Goal: Check status: Check status

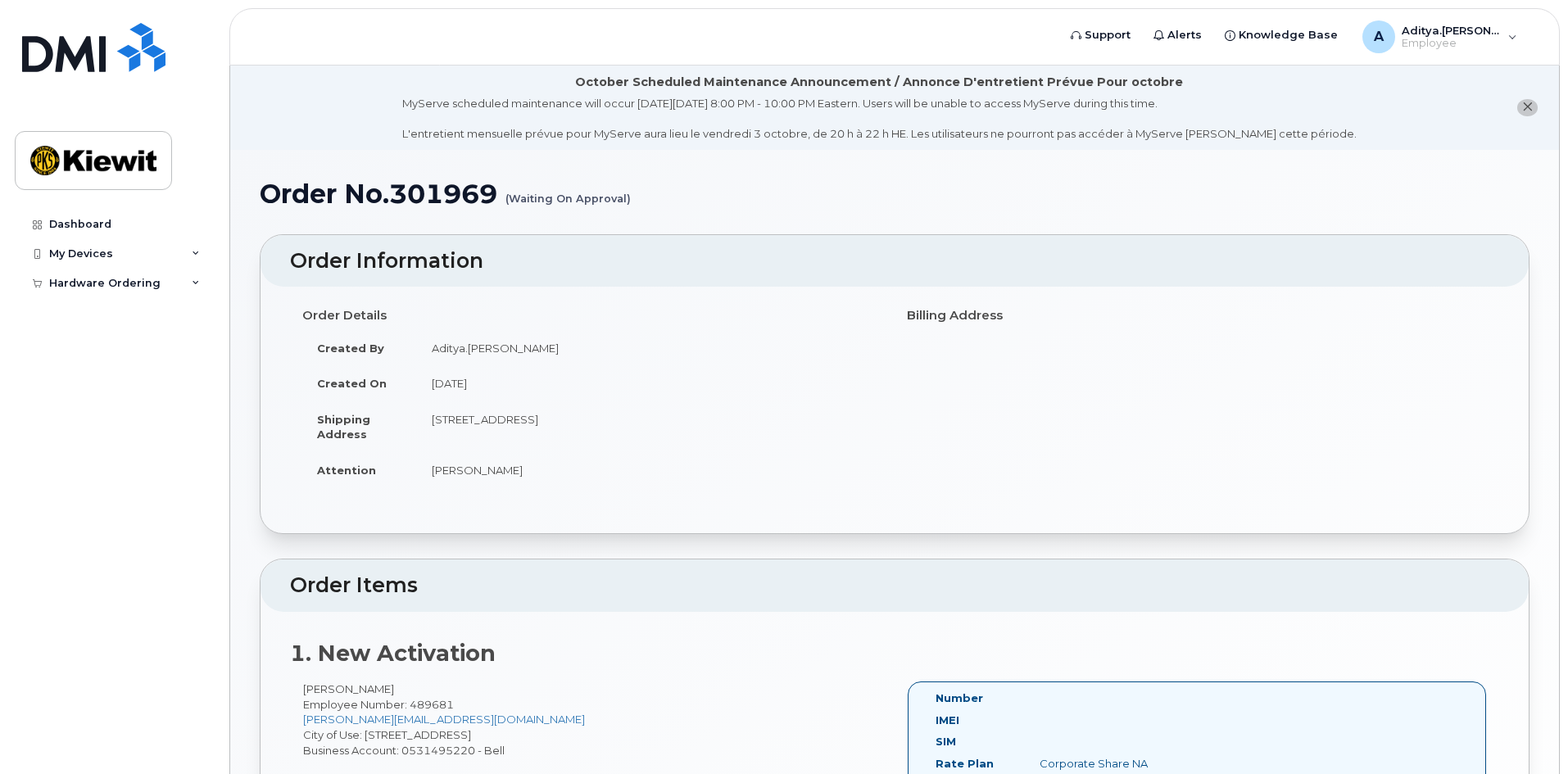
click at [1124, 594] on h2 "Order Items" at bounding box center [895, 585] width 1209 height 23
drag, startPoint x: 258, startPoint y: 196, endPoint x: 507, endPoint y: 204, distance: 249.1
click at [507, 204] on div "Order No.301969 (Waiting On Approval) × Share This Order If you want to allow o…" at bounding box center [895, 618] width 1329 height 937
copy h1 "Order No.301969"
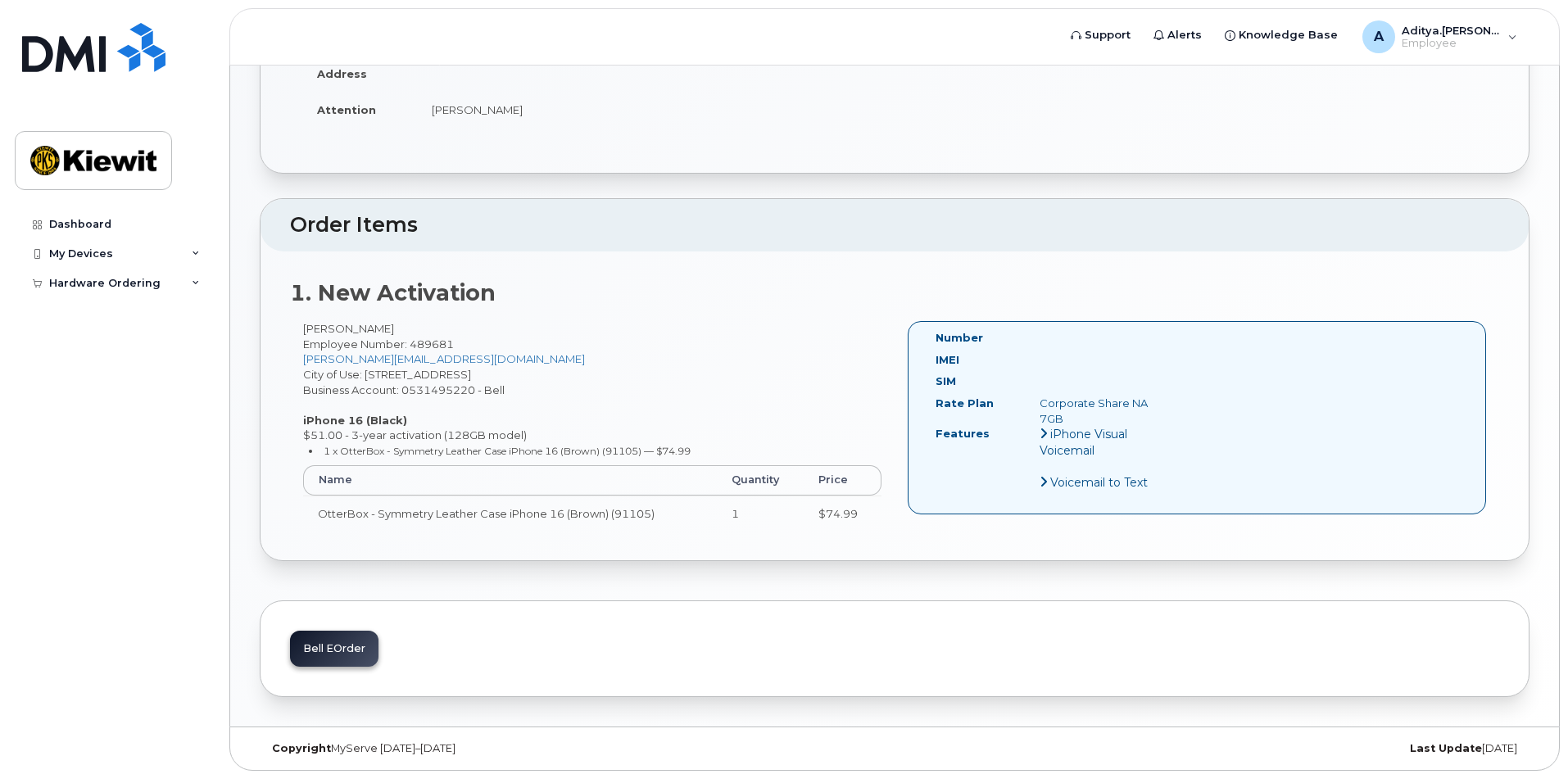
scroll to position [365, 0]
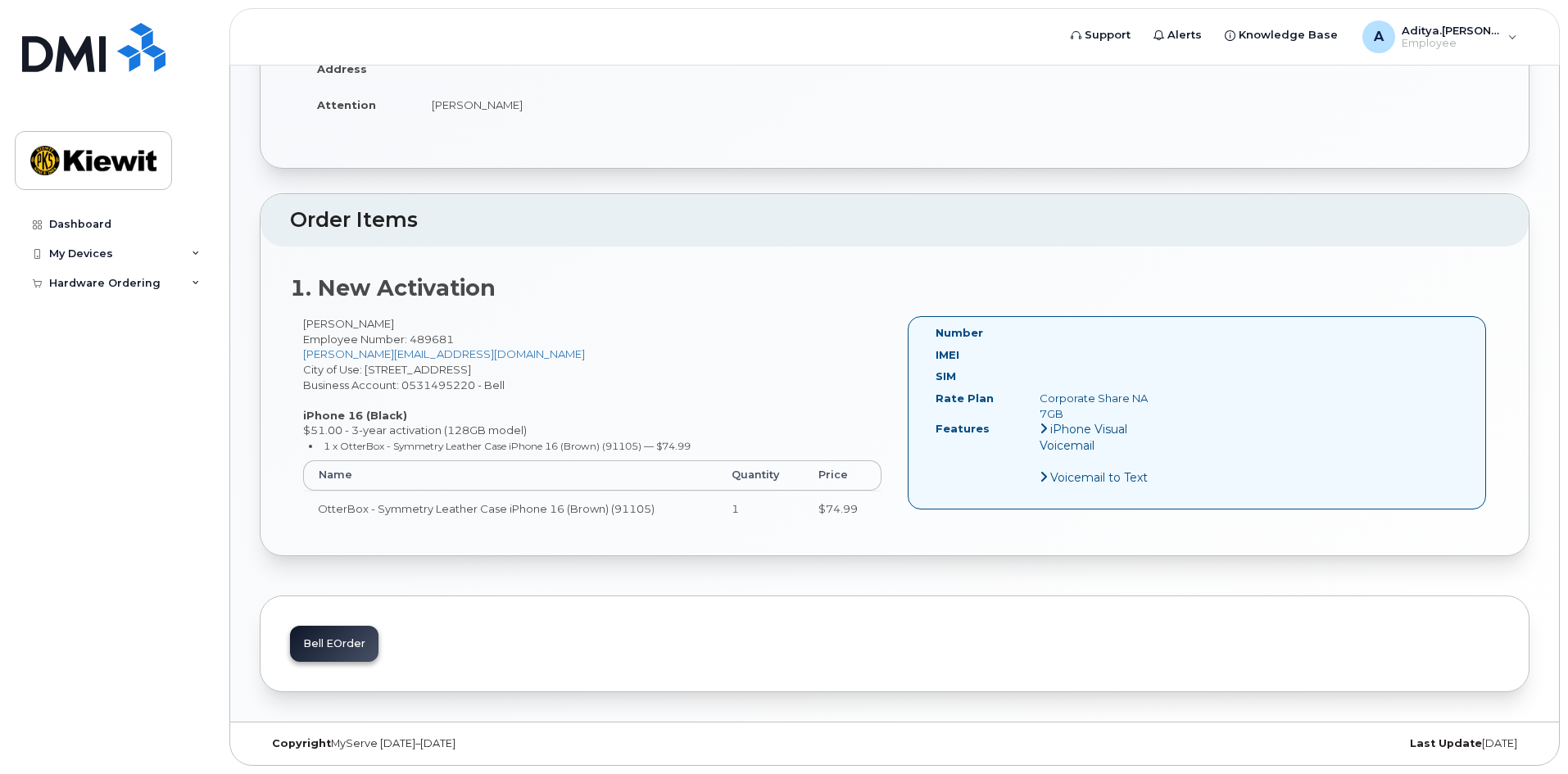
click at [1079, 398] on div "Corporate Share NA 7GB" at bounding box center [1099, 405] width 145 height 30
click at [1059, 403] on div "Corporate Share NA 7GB" at bounding box center [1099, 405] width 145 height 30
click at [1053, 409] on div "Corporate Share NA 7GB" at bounding box center [1099, 405] width 145 height 30
click at [107, 220] on div "Dashboard" at bounding box center [81, 224] width 62 height 13
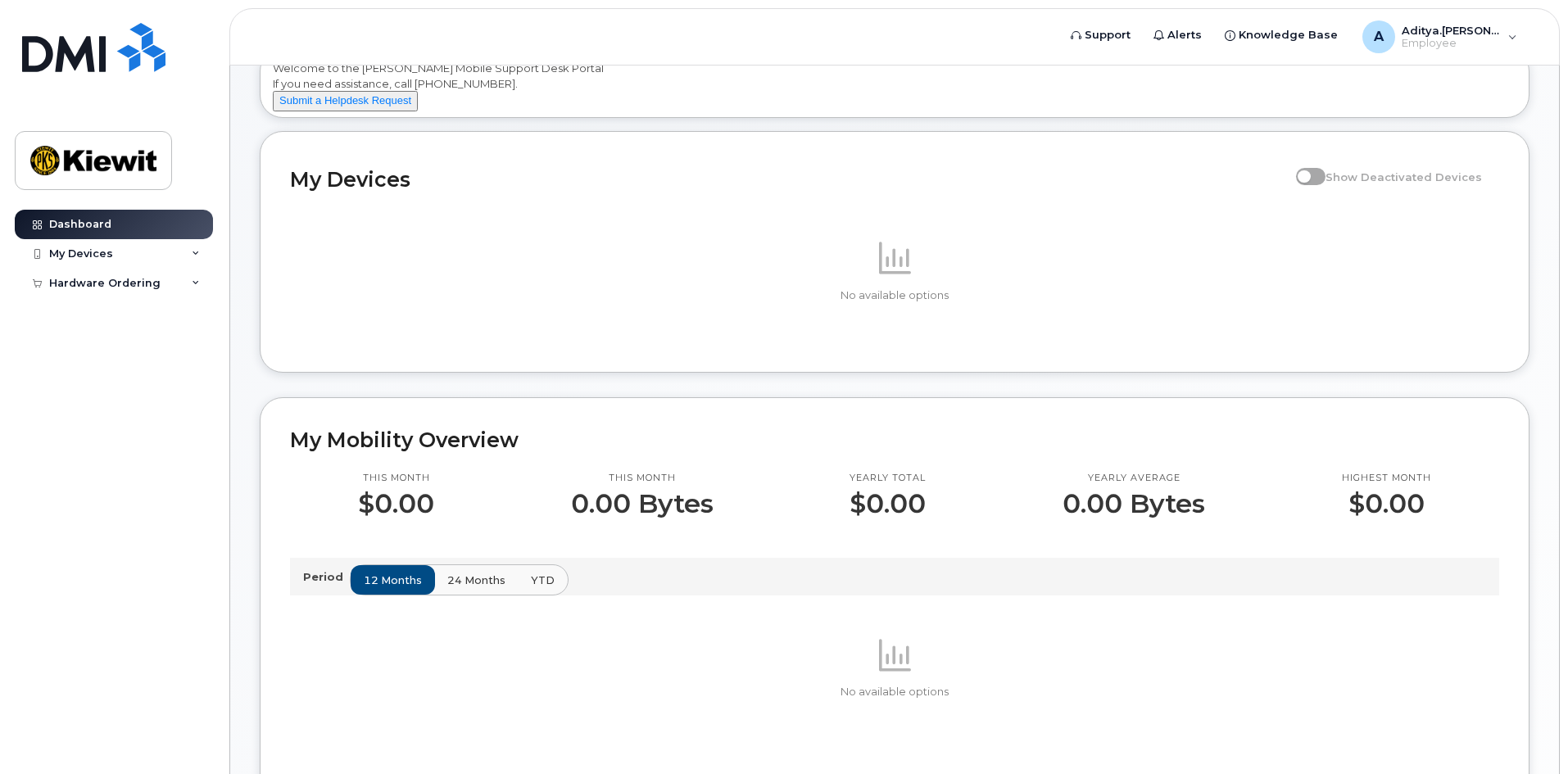
scroll to position [164, 0]
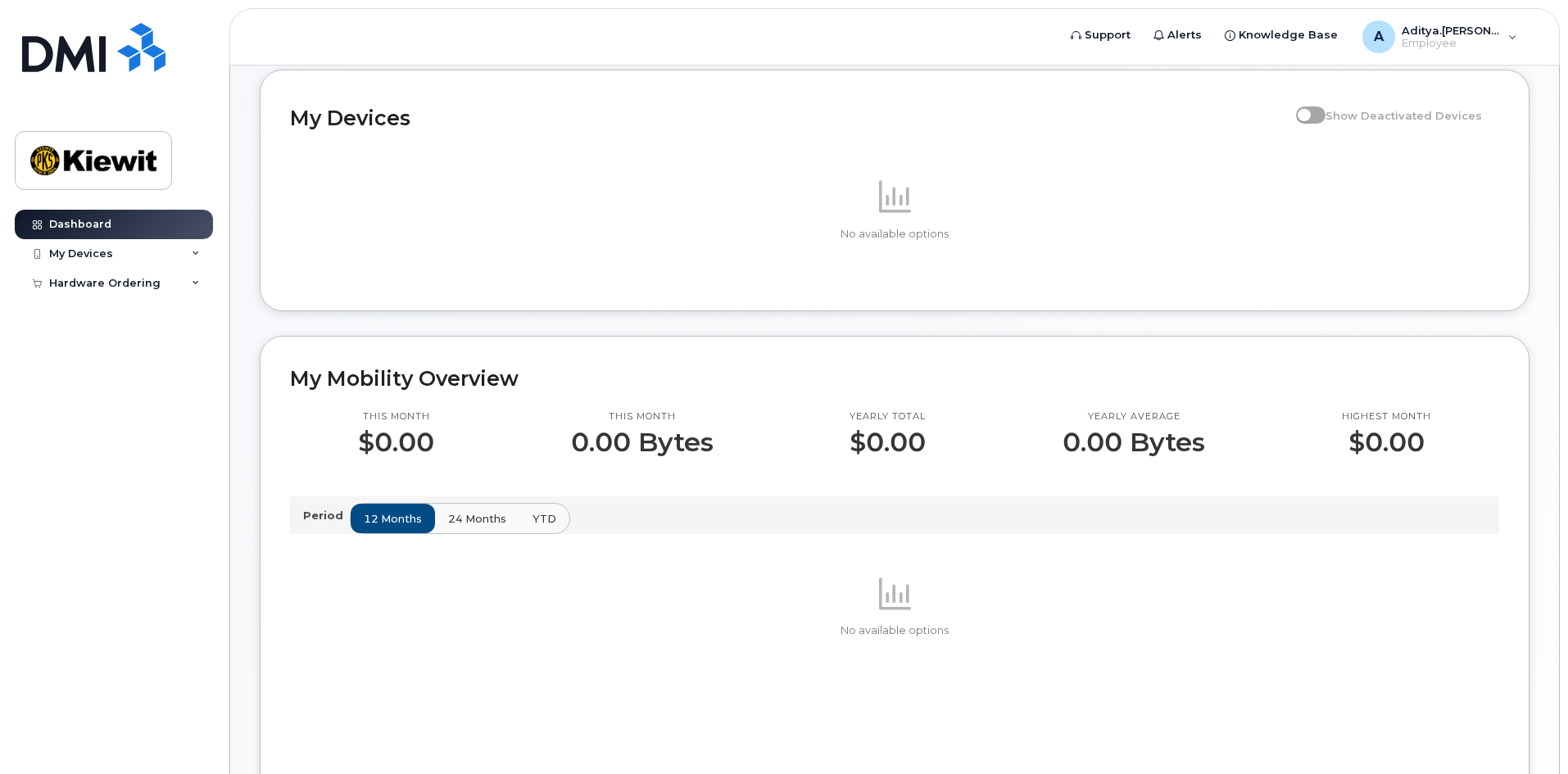
click at [455, 526] on span "24 months" at bounding box center [476, 518] width 58 height 16
click at [70, 263] on div "My Devices" at bounding box center [114, 254] width 198 height 29
click at [99, 260] on div "My Devices" at bounding box center [114, 254] width 198 height 29
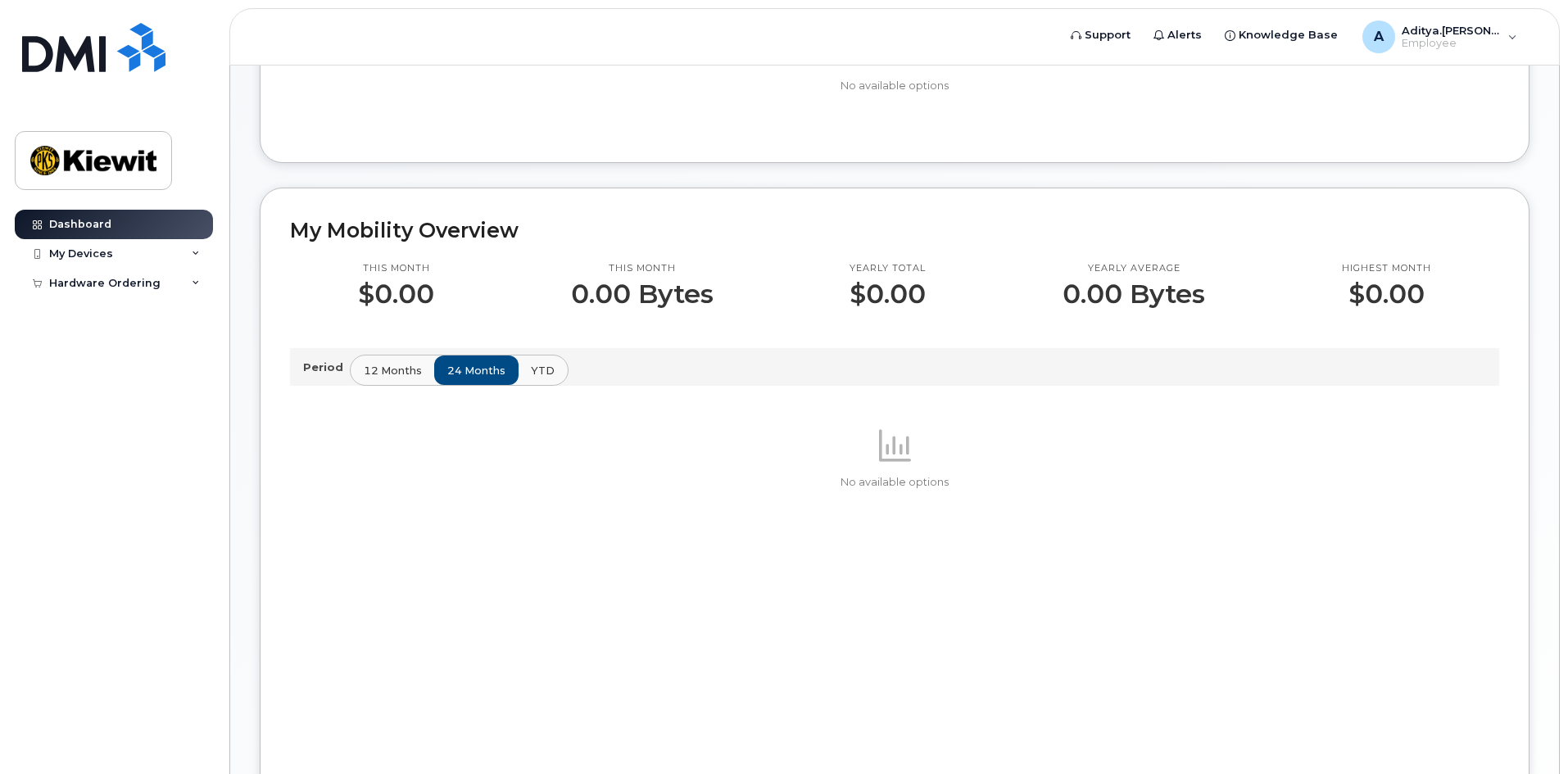
scroll to position [409, 0]
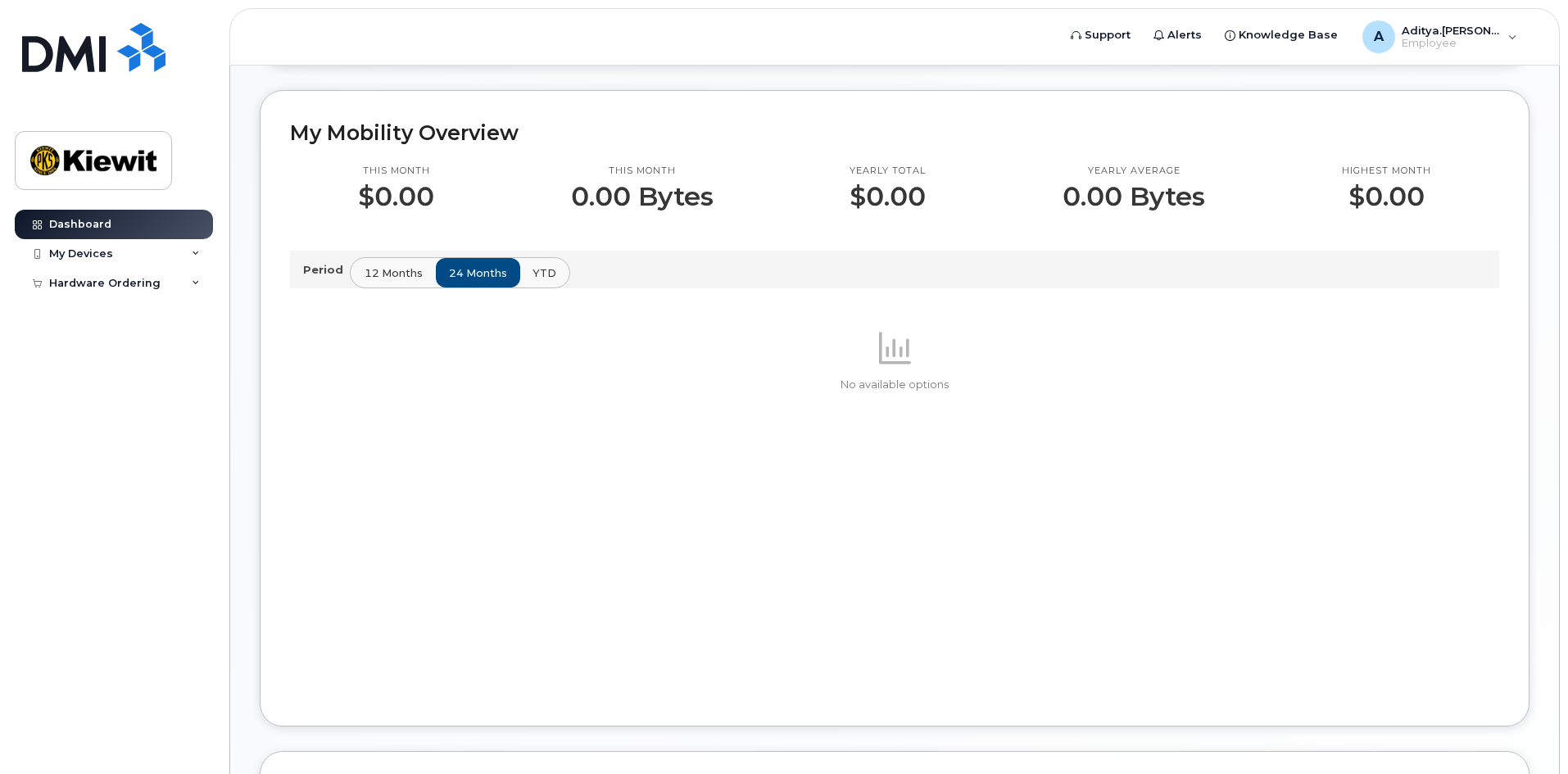
click at [396, 281] on span "12 months" at bounding box center [393, 272] width 58 height 16
click at [523, 283] on button "YTD" at bounding box center [543, 272] width 51 height 29
click at [138, 274] on div "Hardware Ordering" at bounding box center [114, 283] width 198 height 29
click at [131, 282] on div "Hardware Ordering" at bounding box center [105, 283] width 111 height 13
click at [120, 227] on link "Dashboard" at bounding box center [114, 225] width 198 height 29
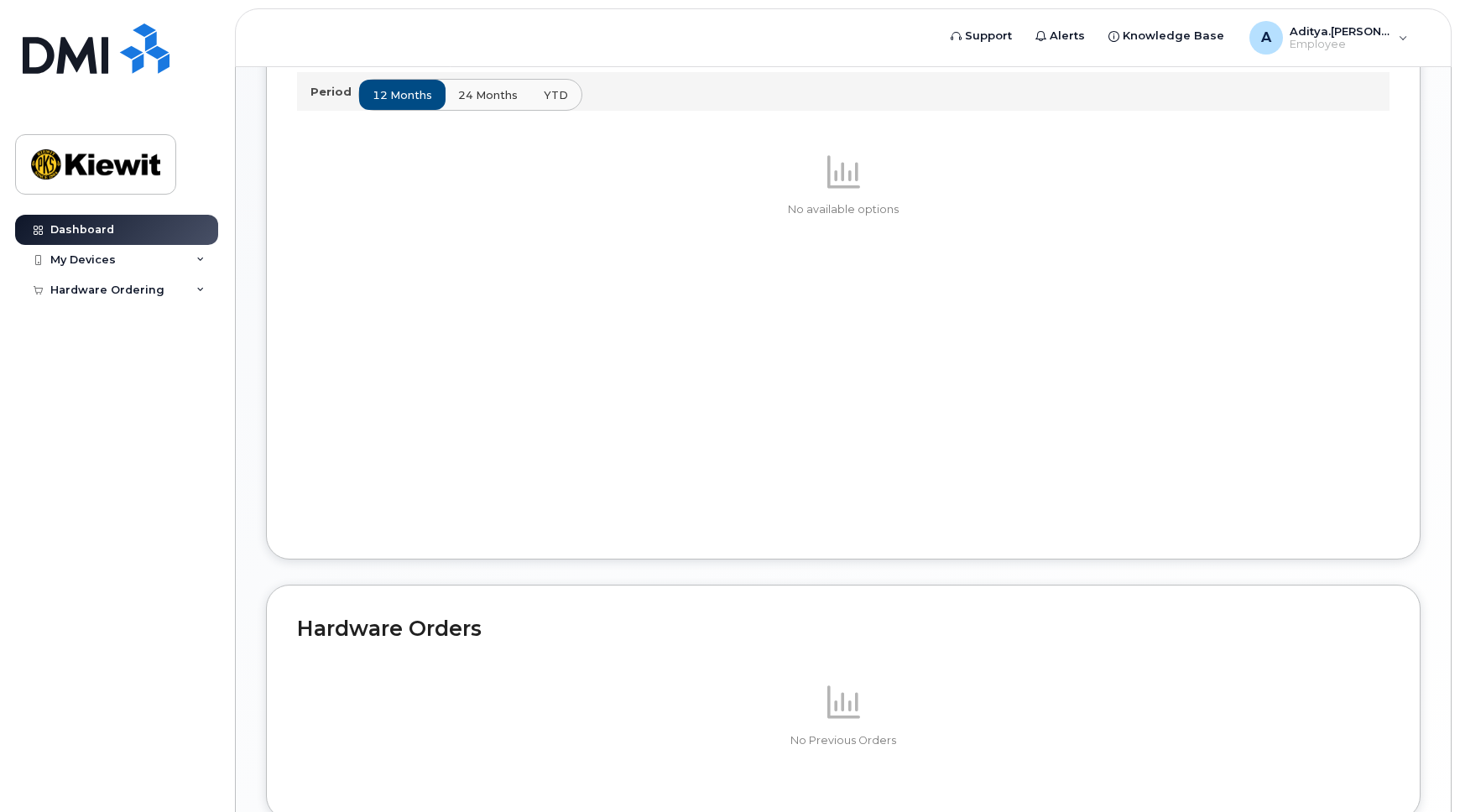
scroll to position [686, 0]
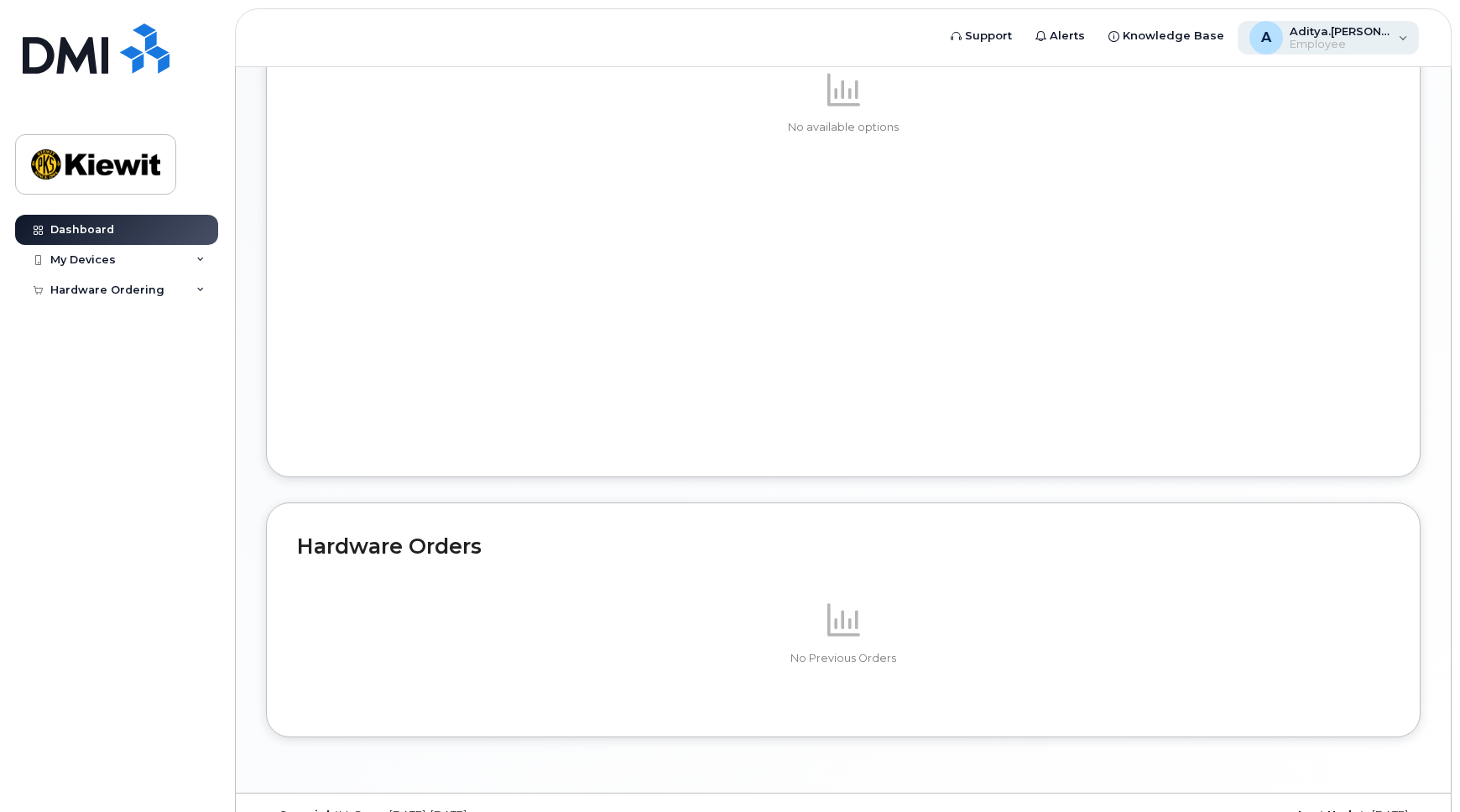
click at [1393, 27] on div "A Aditya.Gupta Employee" at bounding box center [1329, 38] width 182 height 34
